Goal: Information Seeking & Learning: Learn about a topic

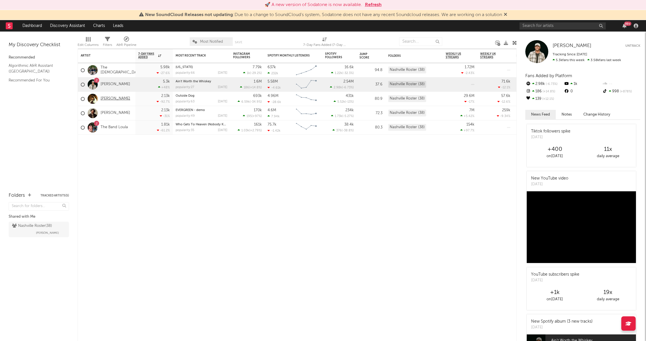
click at [109, 99] on link "[PERSON_NAME]" at bounding box center [116, 98] width 30 height 5
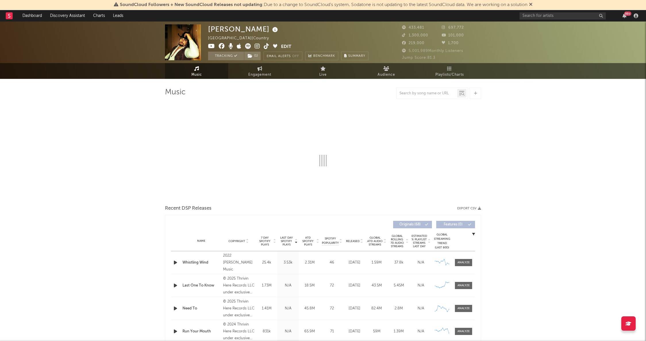
select select "6m"
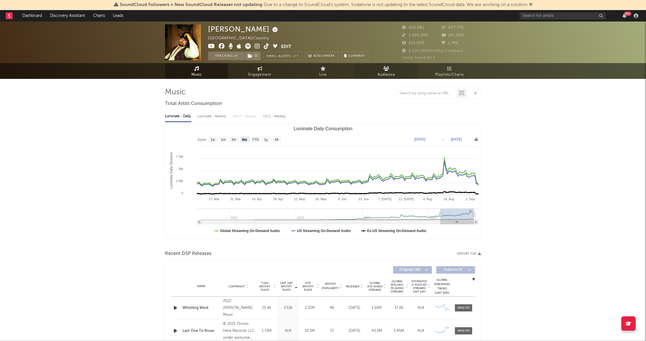
click at [390, 72] on span "Audience" at bounding box center [386, 74] width 18 height 7
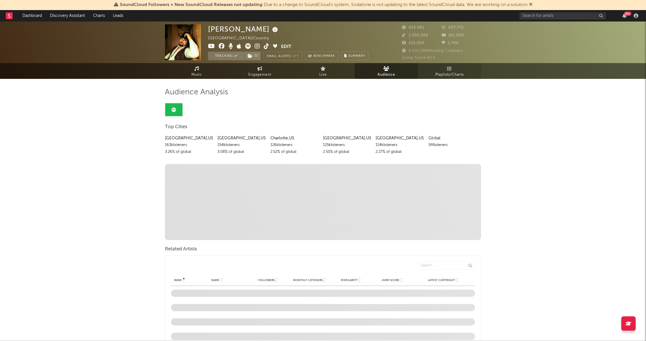
click at [449, 72] on span "Playlists/Charts" at bounding box center [449, 74] width 28 height 7
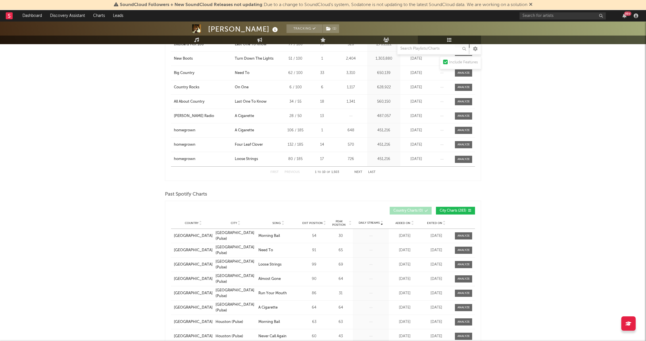
scroll to position [423, 0]
